Goal: Task Accomplishment & Management: Complete application form

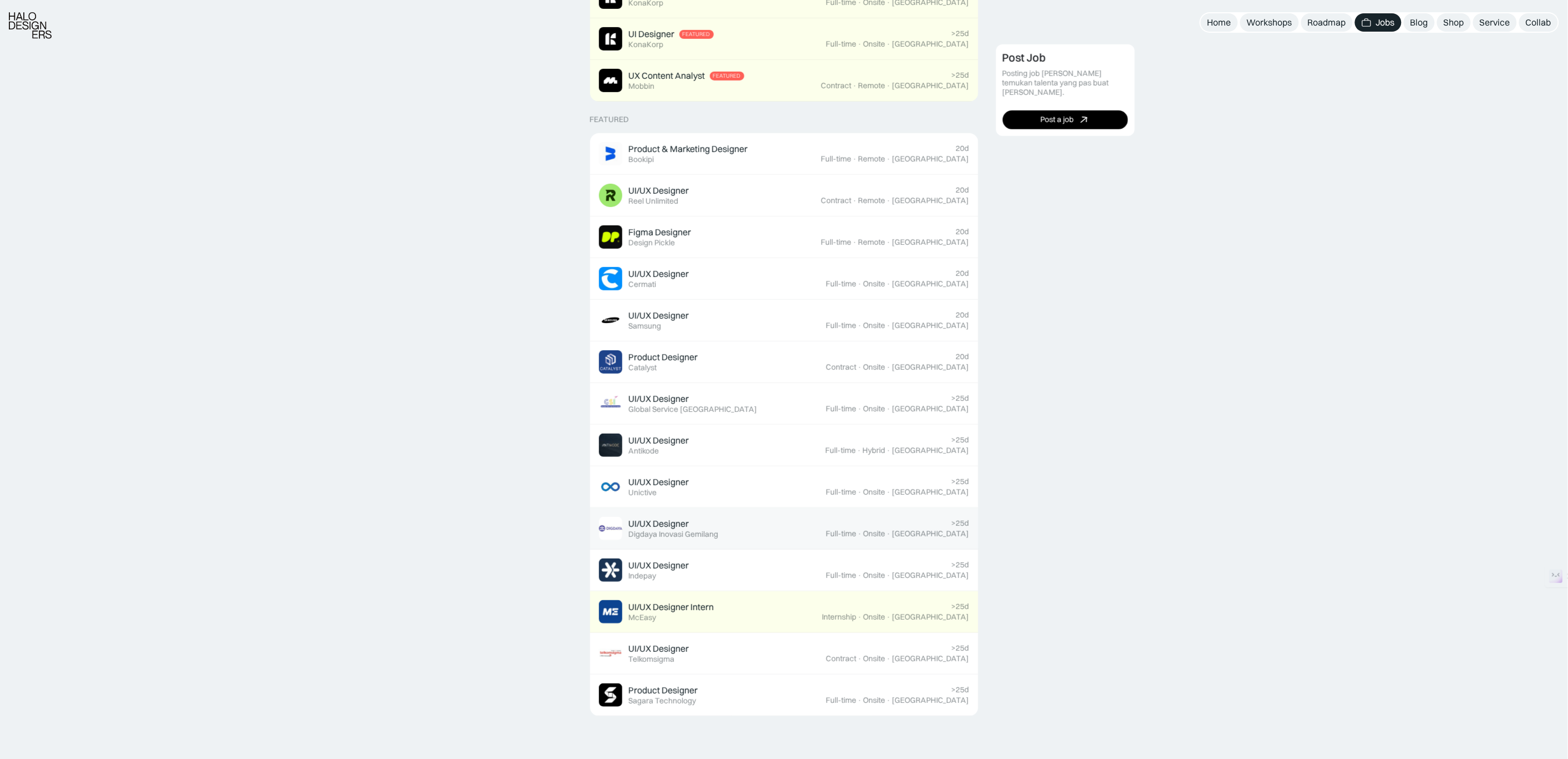
scroll to position [395, 0]
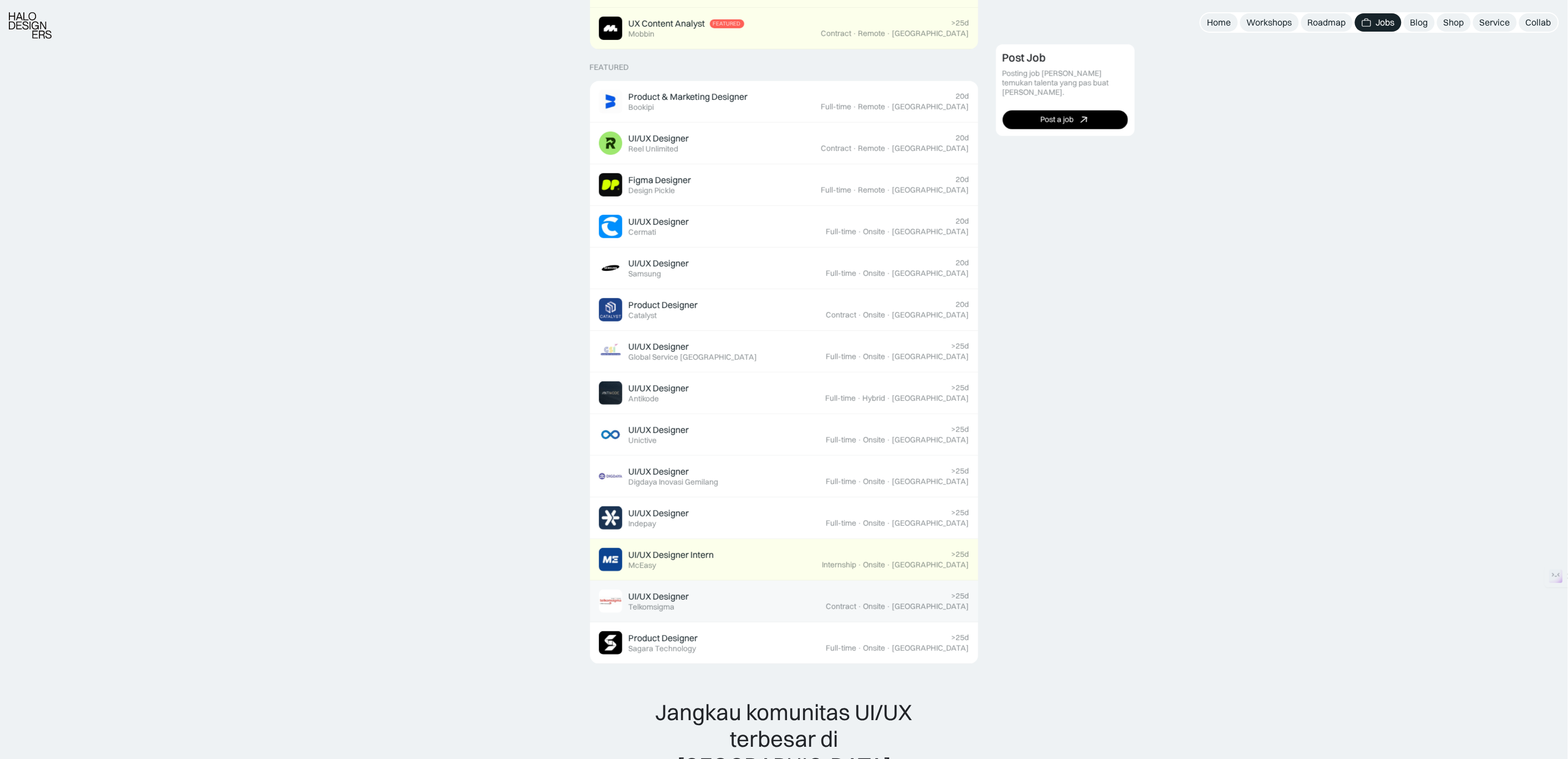
click at [746, 601] on div "UI/UX Designer Featured Telkomsigma" at bounding box center [712, 601] width 228 height 23
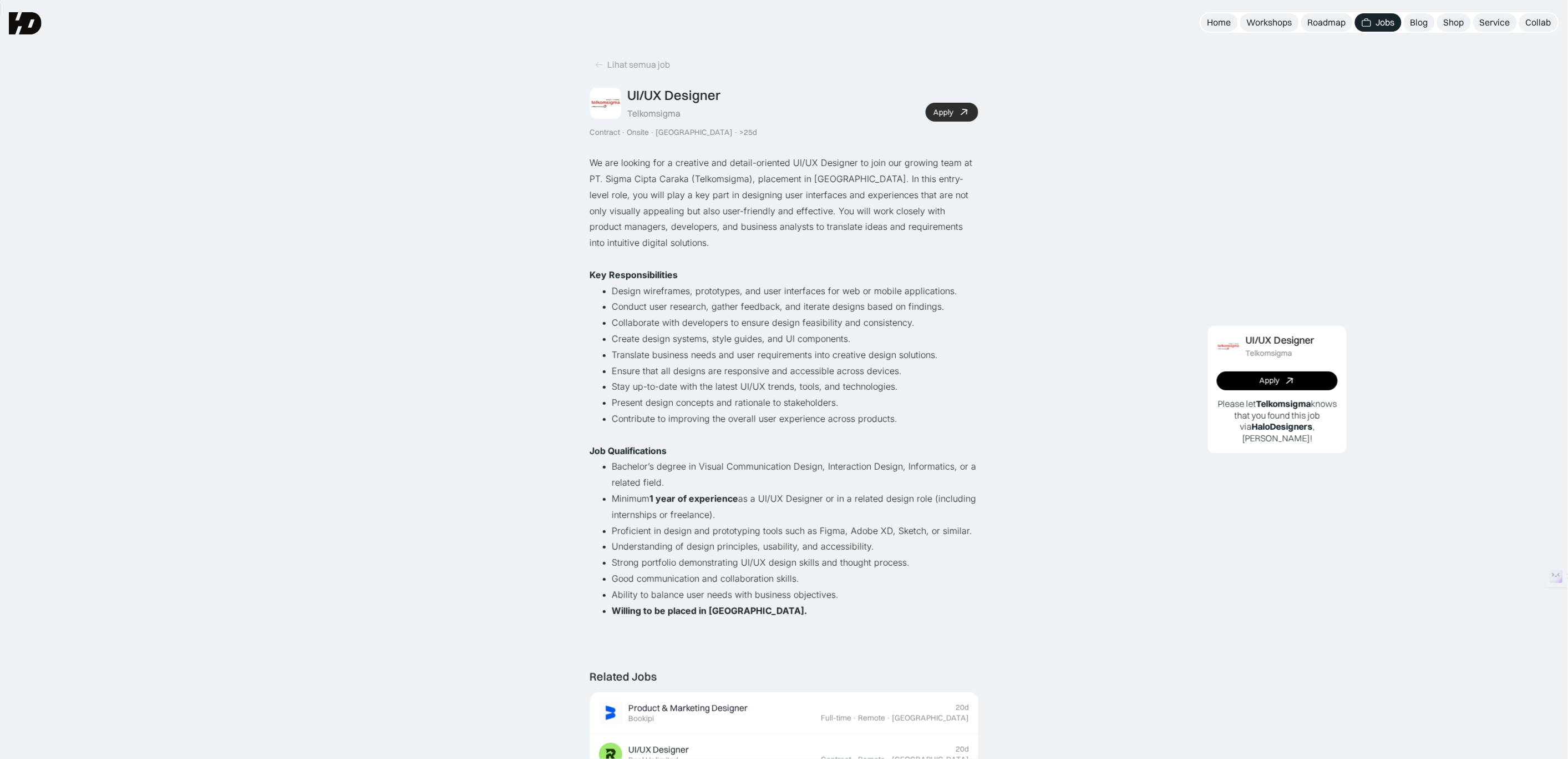
click at [958, 109] on icon at bounding box center [964, 112] width 16 height 16
